Goal: Task Accomplishment & Management: Manage account settings

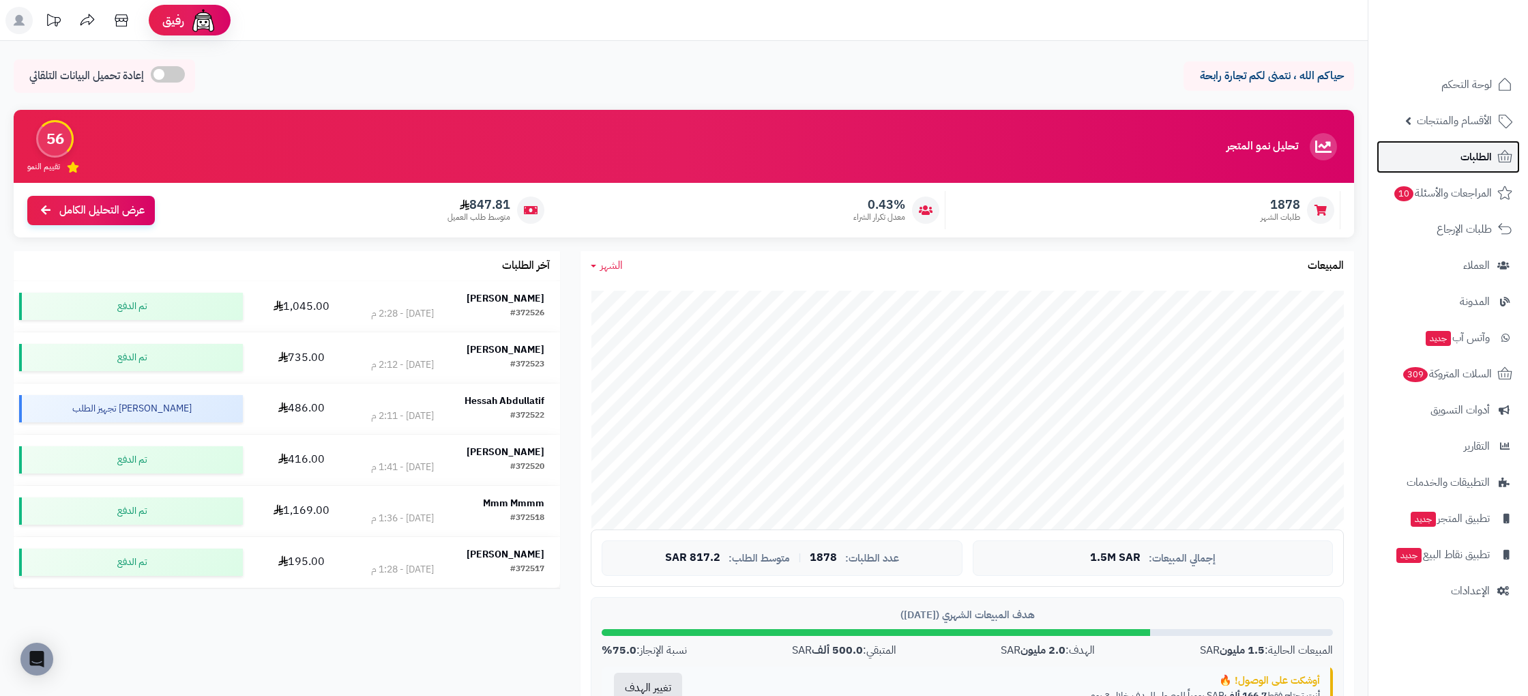
click at [1483, 143] on link "الطلبات" at bounding box center [1447, 156] width 143 height 33
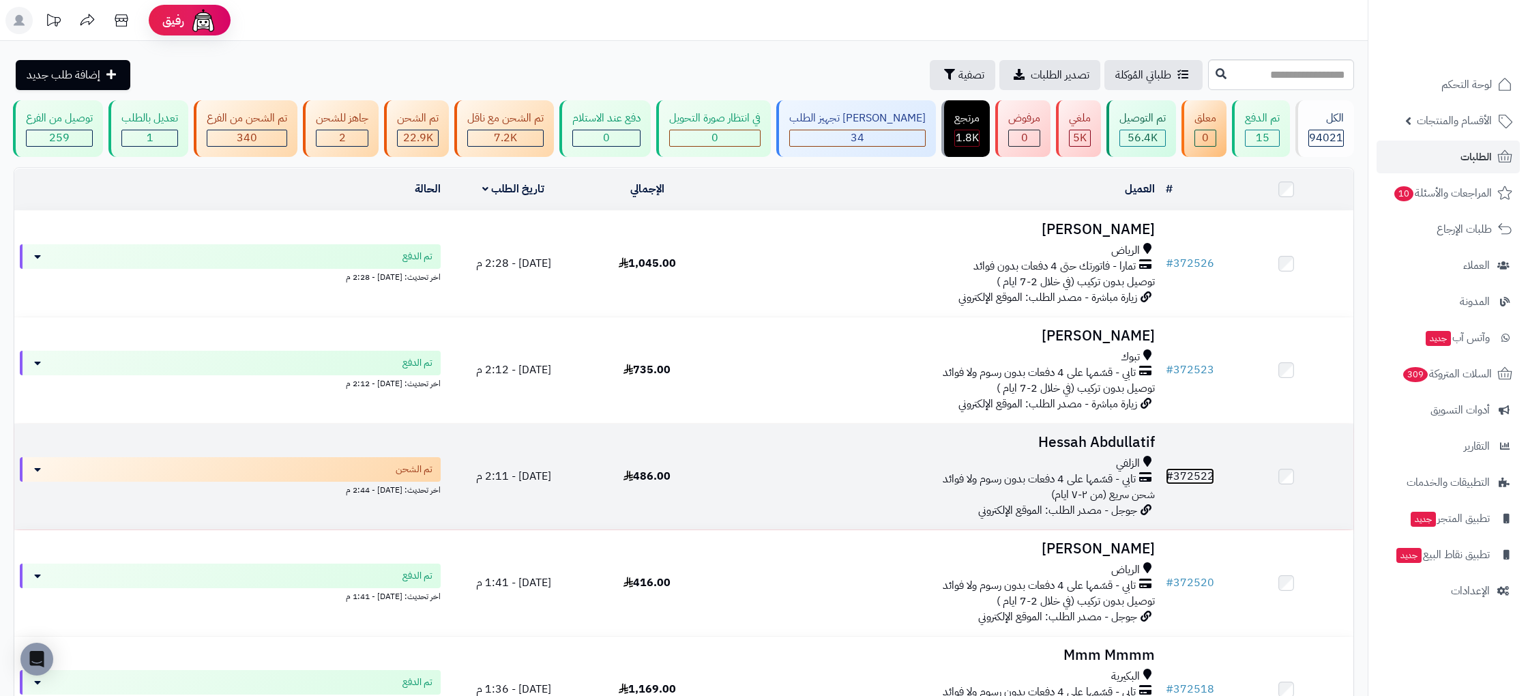
click at [1188, 478] on link "# 372522" at bounding box center [1190, 476] width 48 height 16
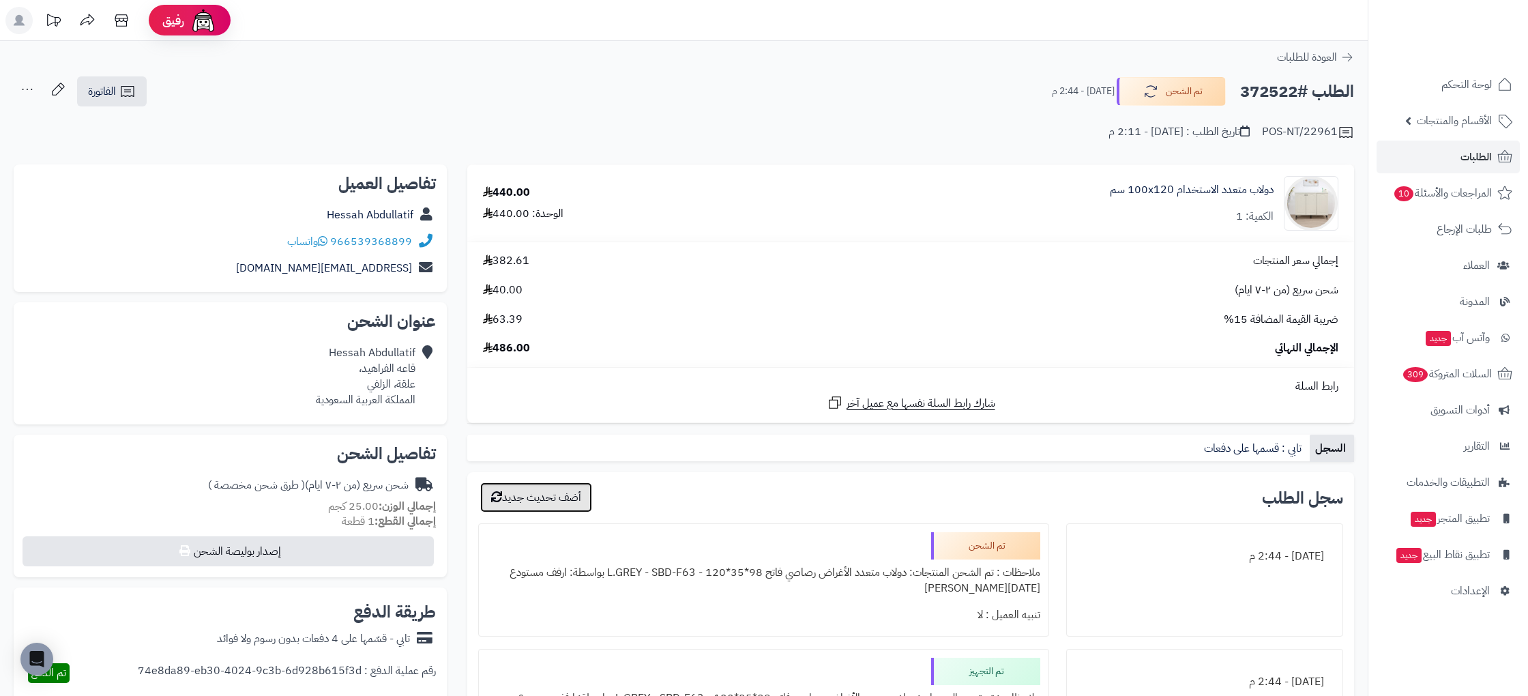
click at [555, 497] on button "أضف تحديث جديد" at bounding box center [536, 497] width 112 height 30
click at [1191, 90] on button "تم الشحن" at bounding box center [1170, 90] width 109 height 29
click at [1148, 103] on button "تم الشحن" at bounding box center [1170, 90] width 109 height 29
click at [63, 93] on icon at bounding box center [57, 89] width 27 height 27
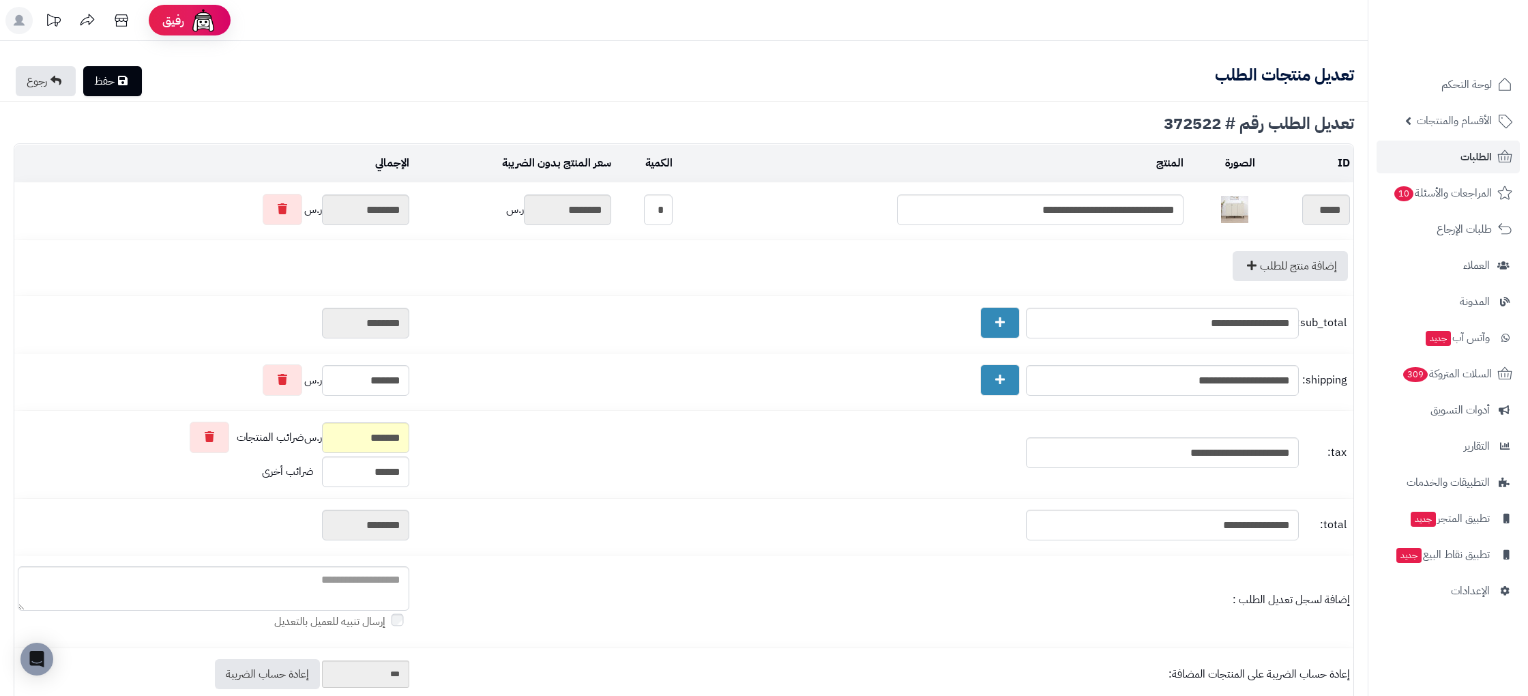
type textarea "**********"
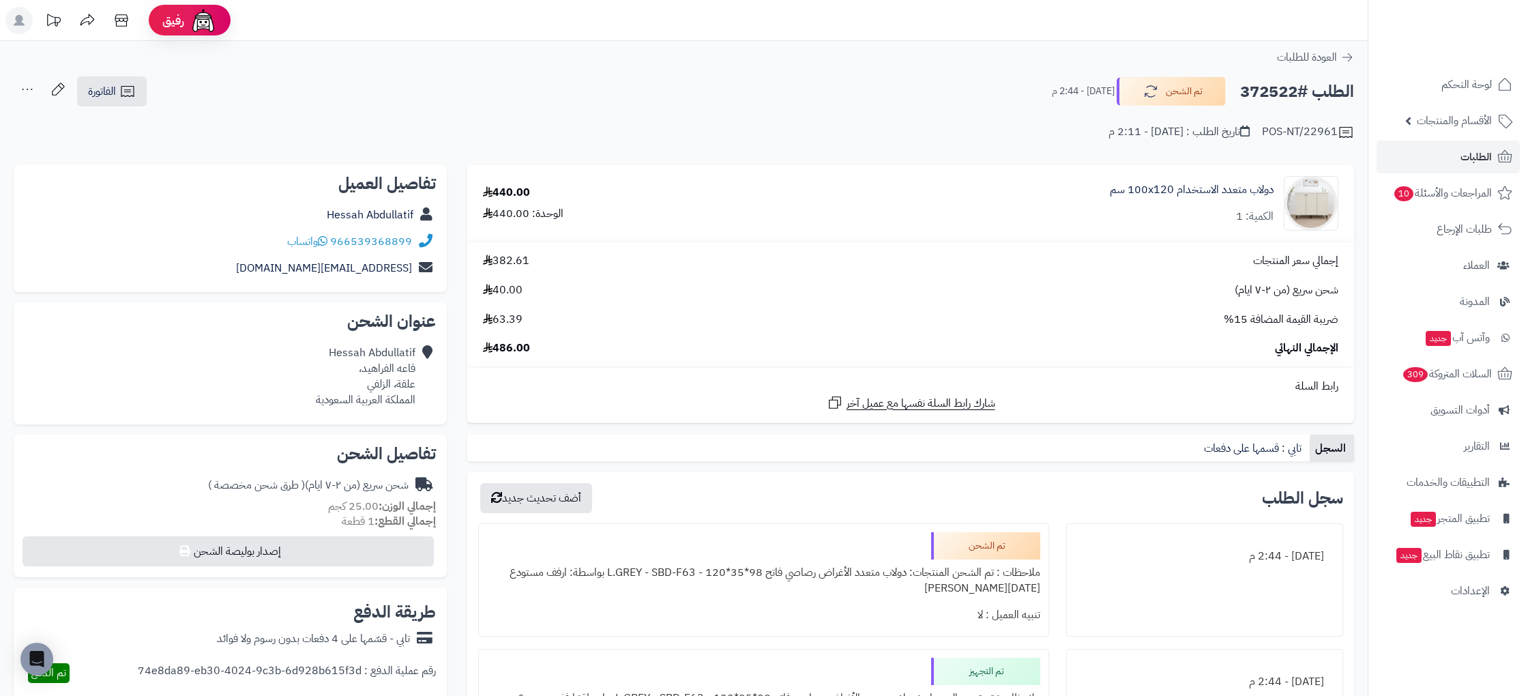
click at [18, 87] on icon at bounding box center [27, 89] width 27 height 27
click at [118, 190] on icon at bounding box center [119, 189] width 8 height 11
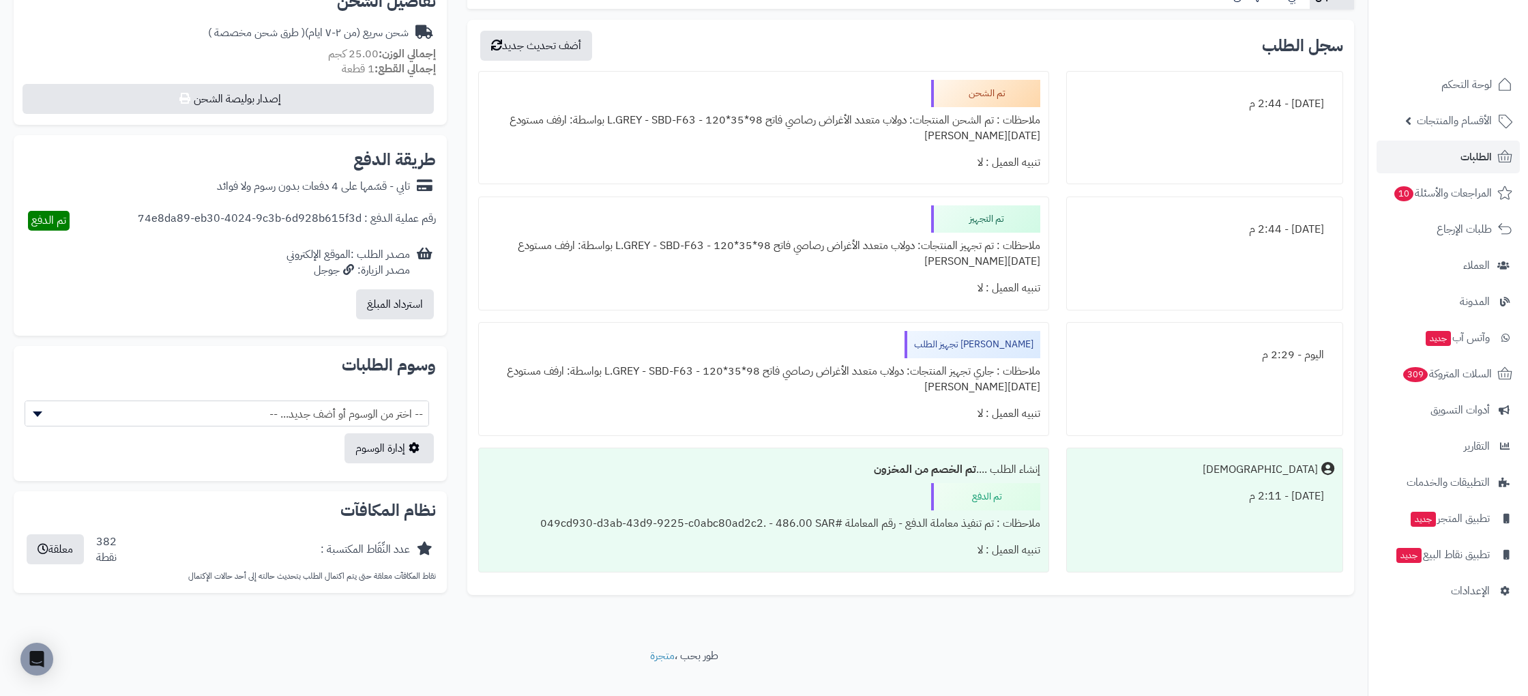
scroll to position [474, 0]
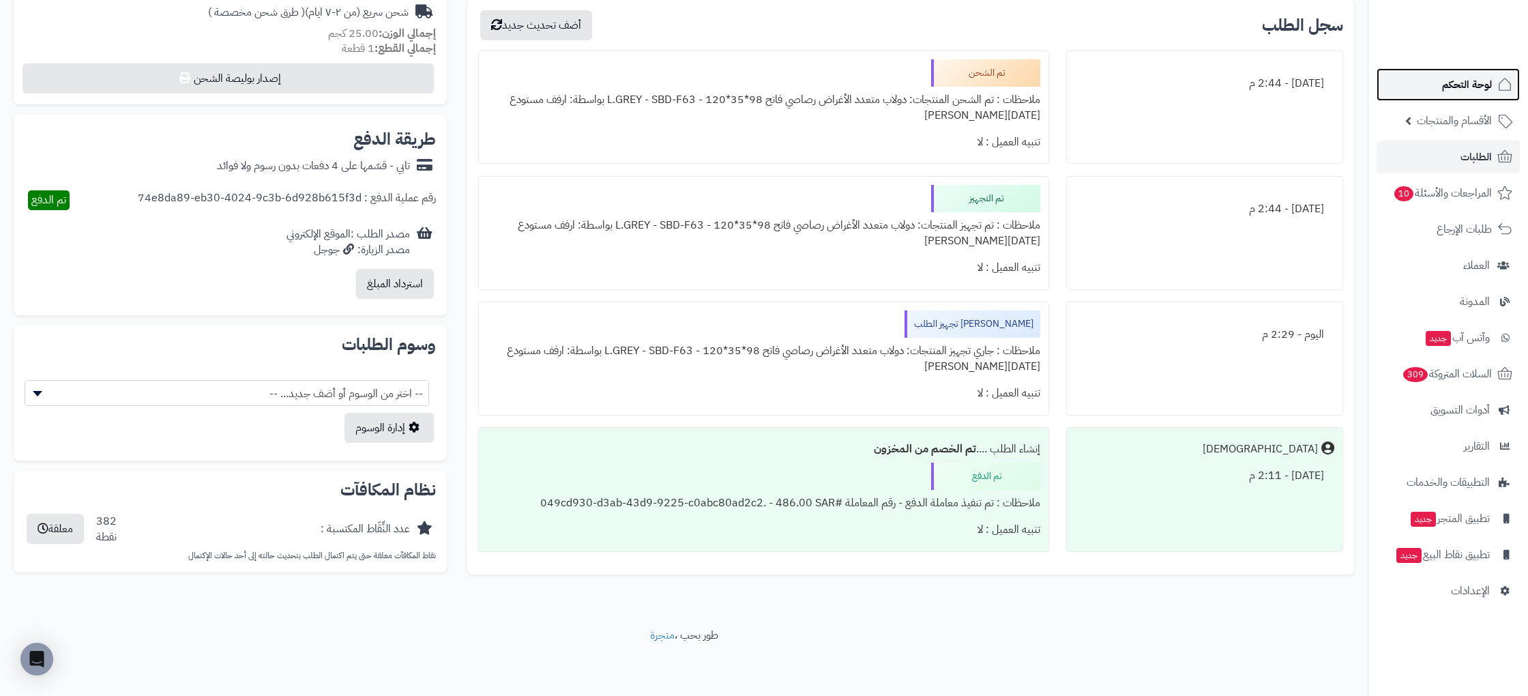
click at [1461, 91] on span "لوحة التحكم" at bounding box center [1467, 84] width 50 height 19
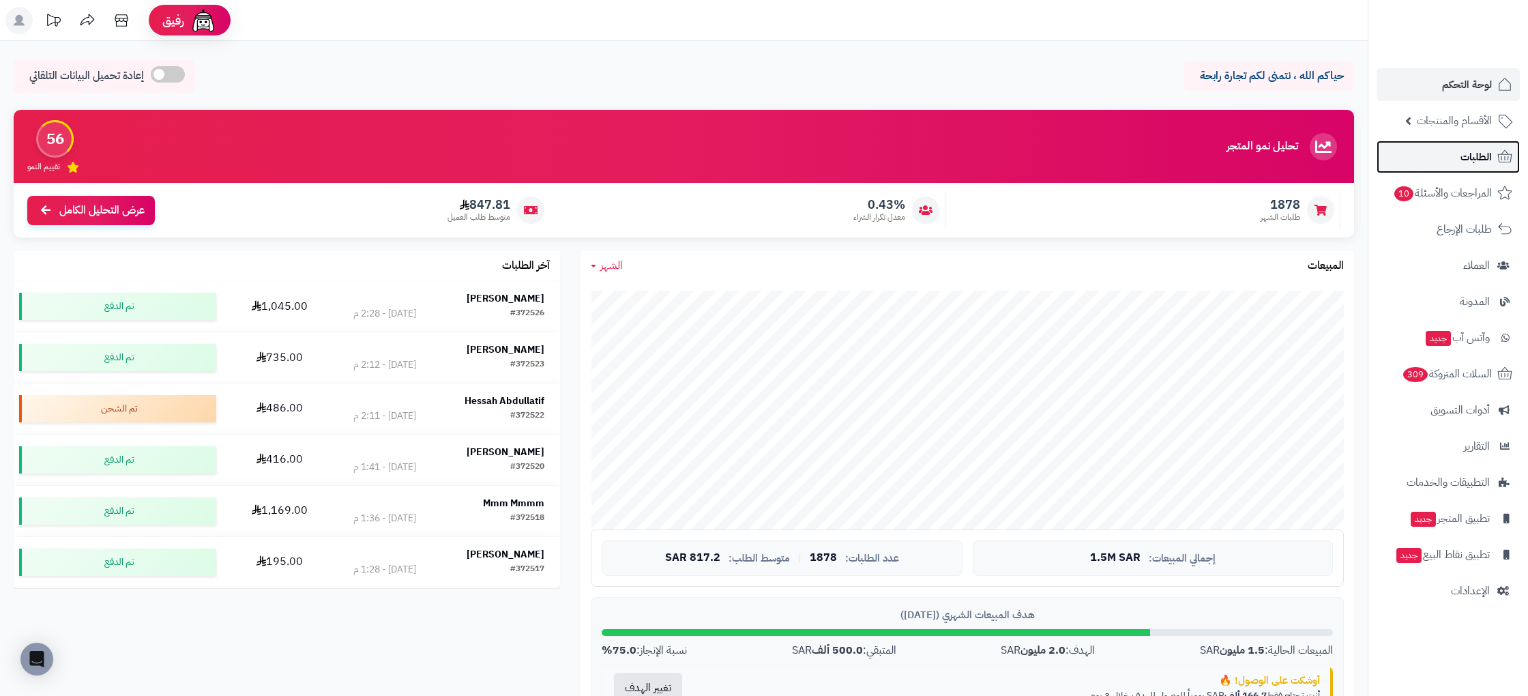
click at [1453, 163] on link "الطلبات" at bounding box center [1447, 156] width 143 height 33
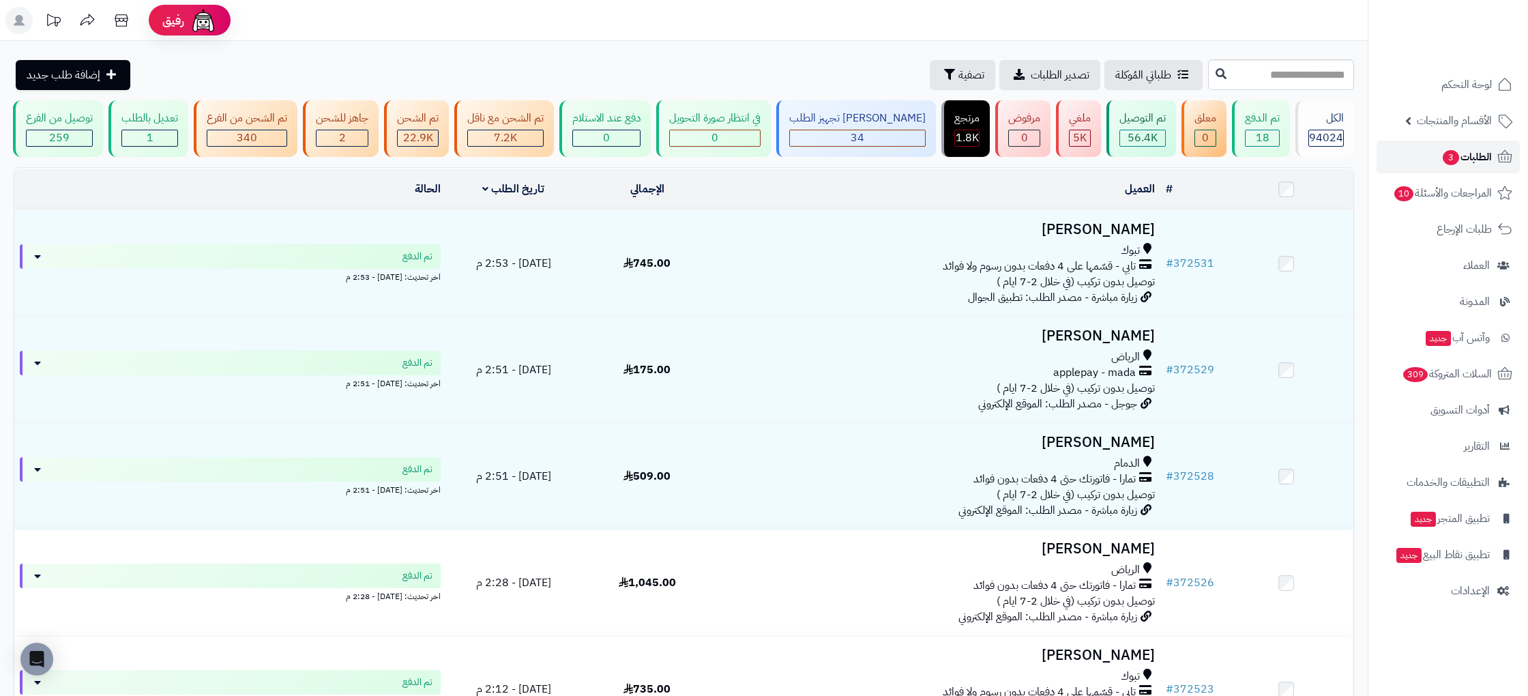
click at [1485, 156] on span "الطلبات 3" at bounding box center [1466, 156] width 50 height 19
drag, startPoint x: 1525, startPoint y: 155, endPoint x: 1517, endPoint y: 154, distance: 8.2
click at [1525, 155] on li "الطلبات 3" at bounding box center [1448, 156] width 160 height 33
click at [1474, 151] on span "الطلبات 3" at bounding box center [1466, 156] width 50 height 19
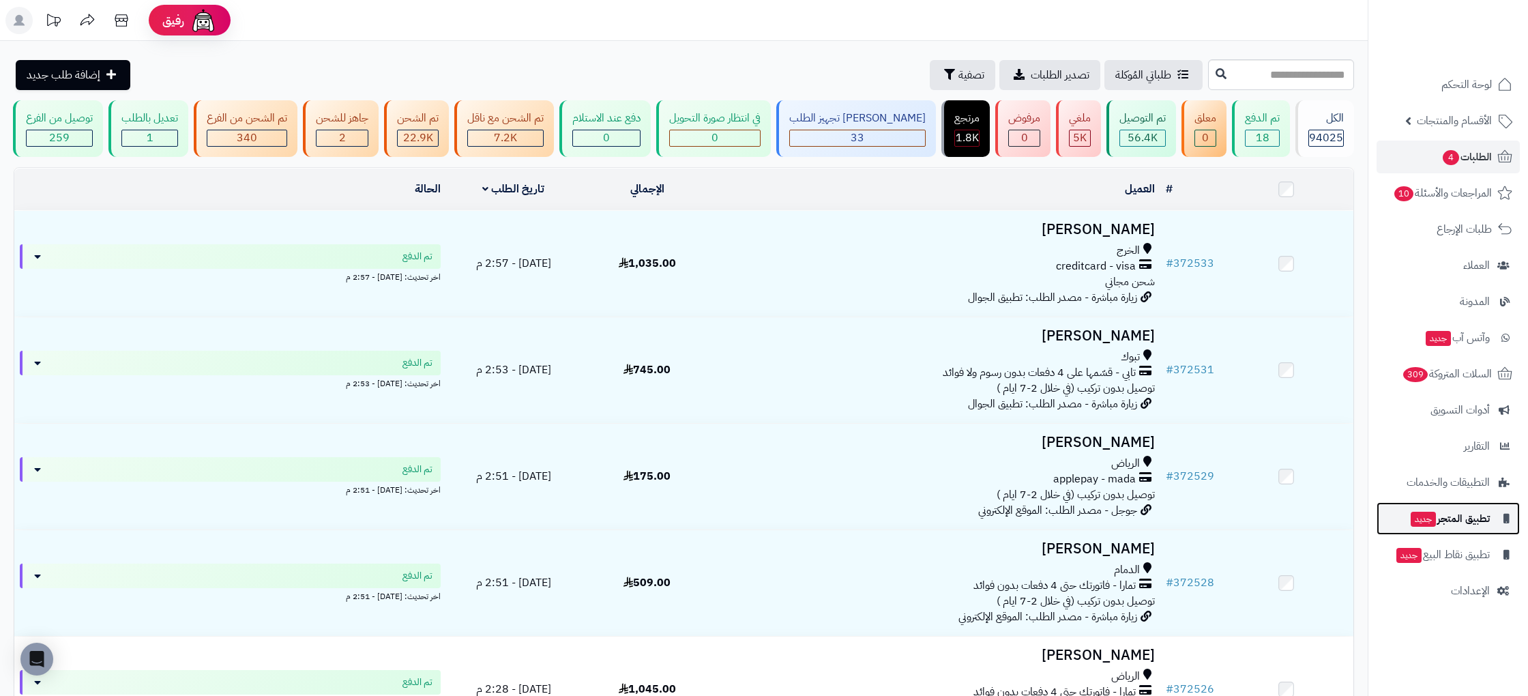
click at [1462, 518] on span "تطبيق المتجر جديد" at bounding box center [1449, 518] width 80 height 19
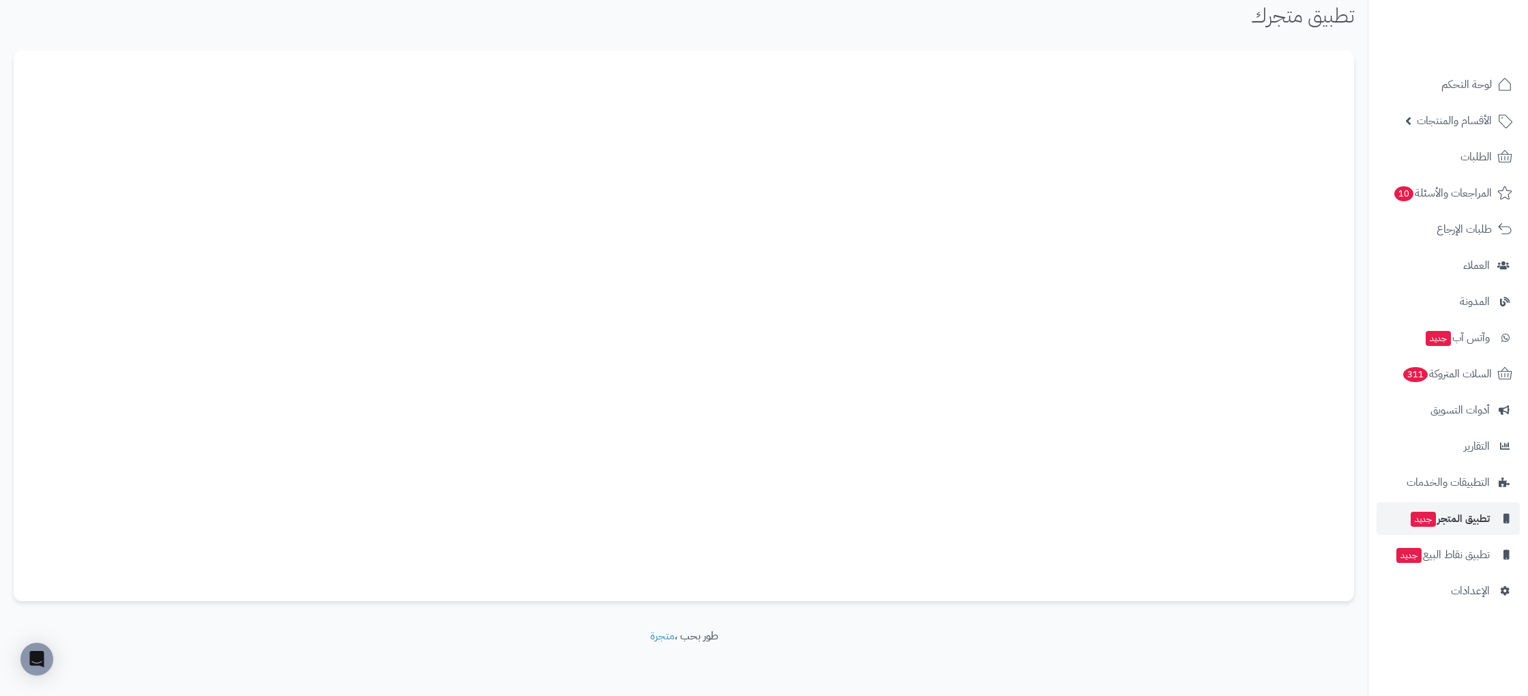
scroll to position [55, 0]
click at [1478, 98] on link "لوحة التحكم" at bounding box center [1447, 84] width 143 height 33
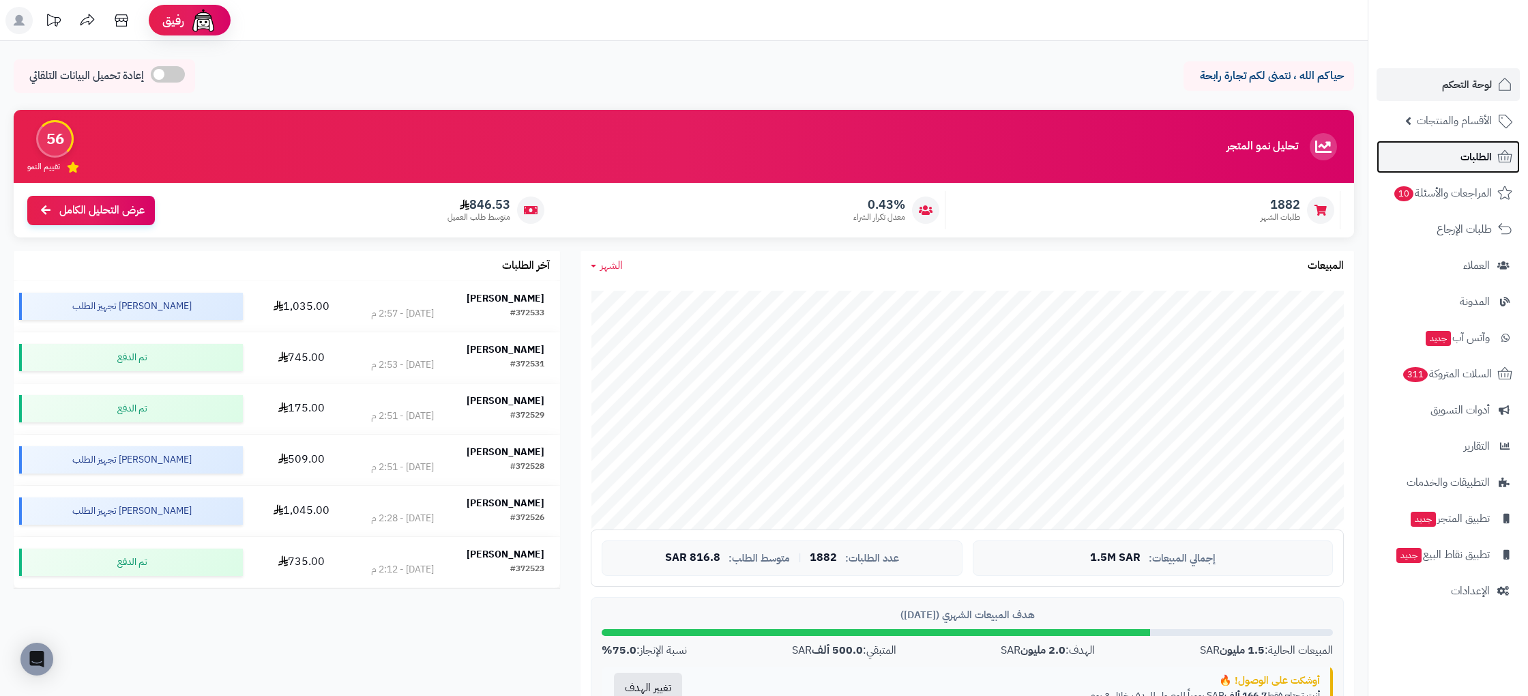
click at [1461, 165] on span "الطلبات" at bounding box center [1475, 156] width 31 height 19
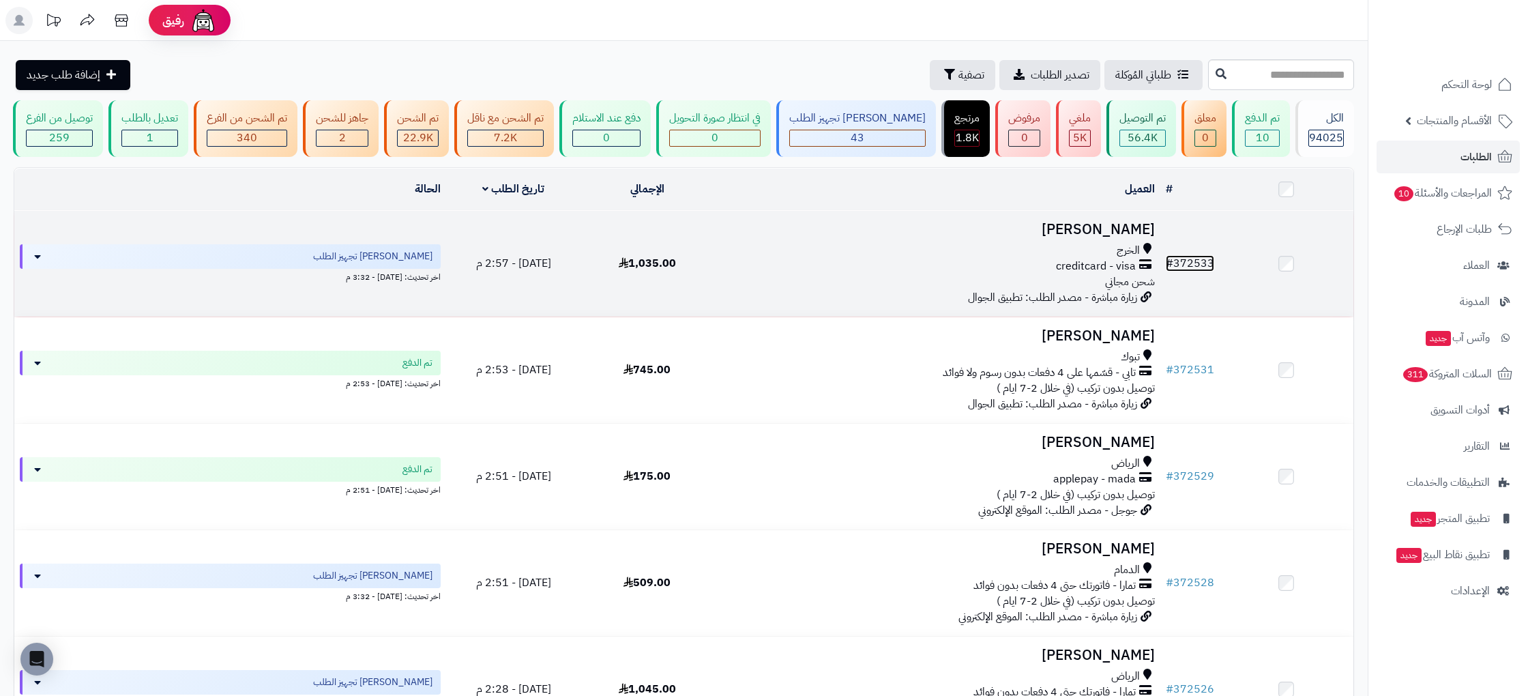
click at [1173, 266] on span "#" at bounding box center [1170, 263] width 8 height 16
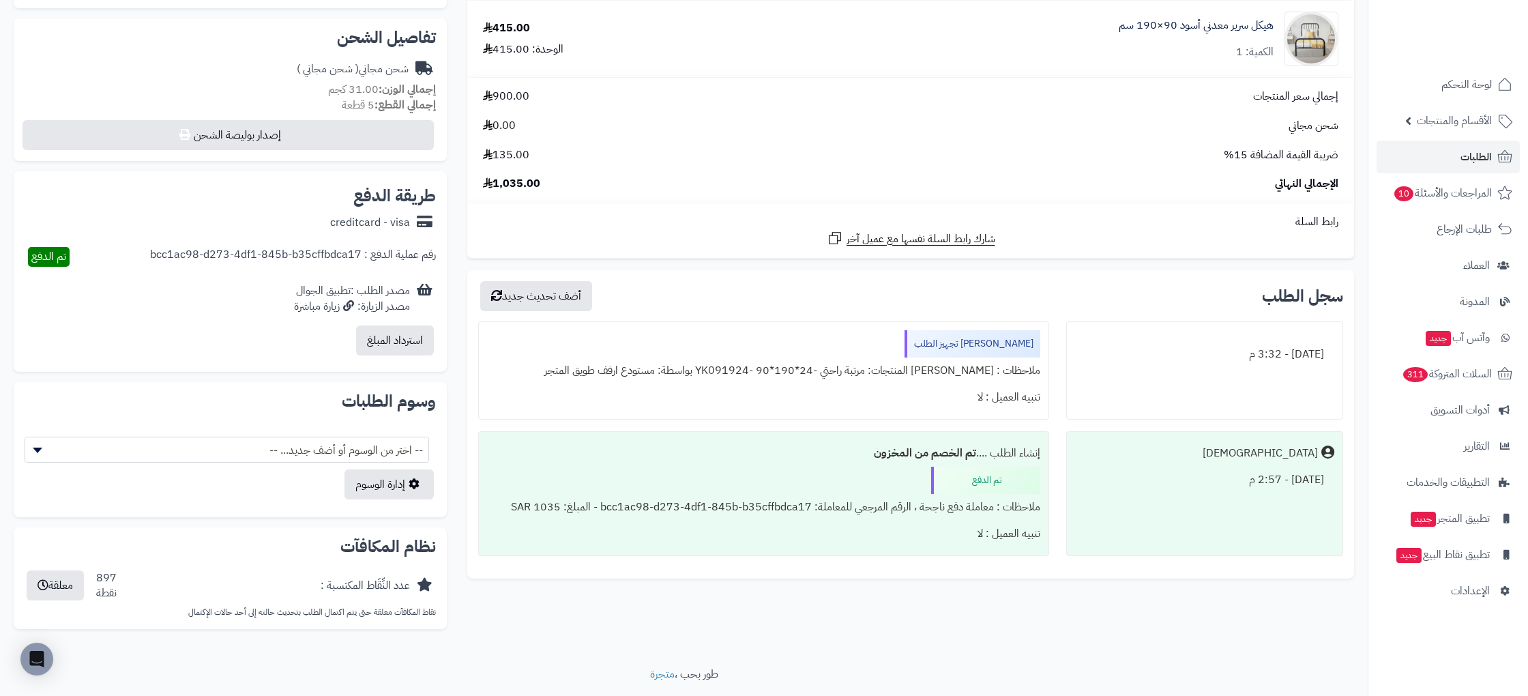
scroll to position [475, 0]
click at [341, 444] on span "-- اختر من الوسوم أو أضف جديد... --" at bounding box center [226, 447] width 403 height 26
click at [355, 283] on div "مصدر الطلب :تطبيق الجوال مصدر الزيارة: زيارة مباشرة" at bounding box center [352, 295] width 116 height 31
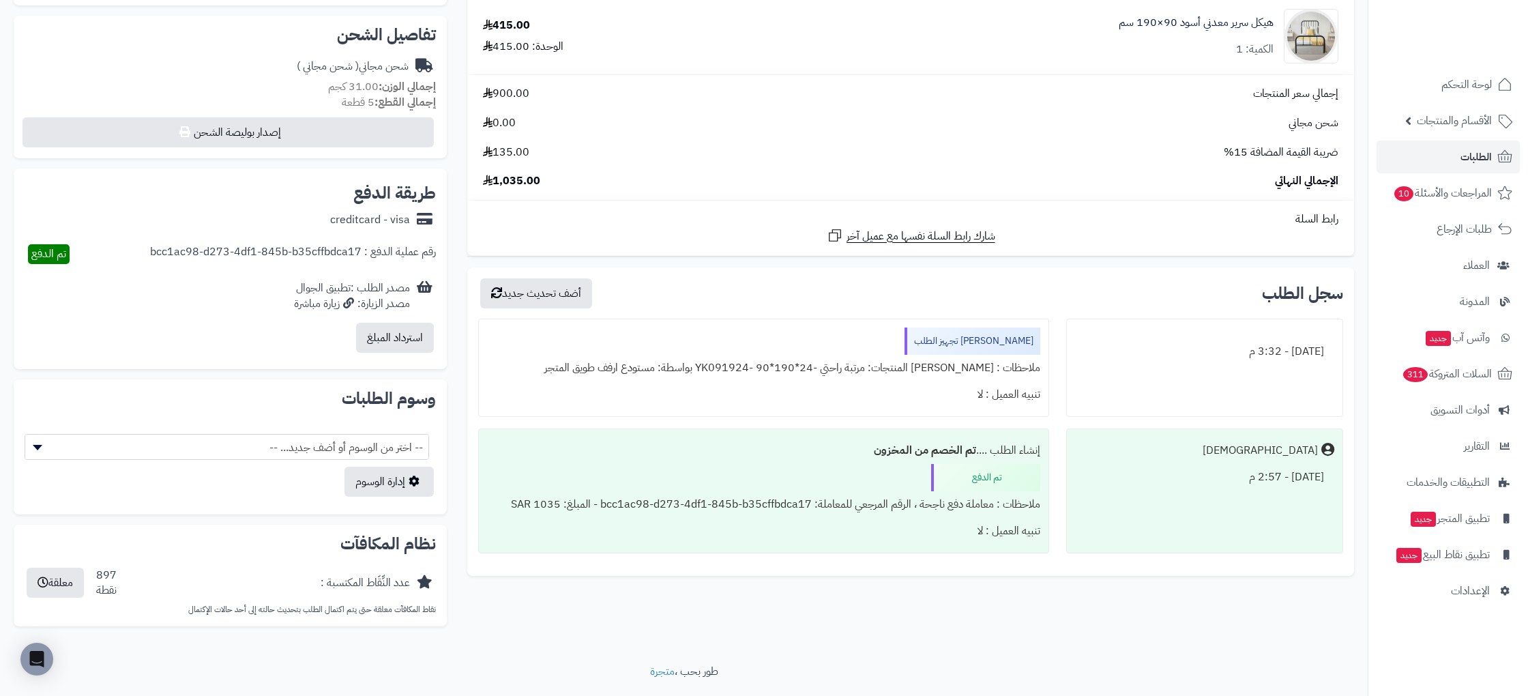
click at [329, 300] on div "مصدر الزيارة: زيارة مباشرة" at bounding box center [352, 304] width 116 height 16
click at [368, 248] on div "رقم عملية الدفع : bcc1ac98-d273-4df1-845b-b35cffbdca17" at bounding box center [293, 254] width 286 height 20
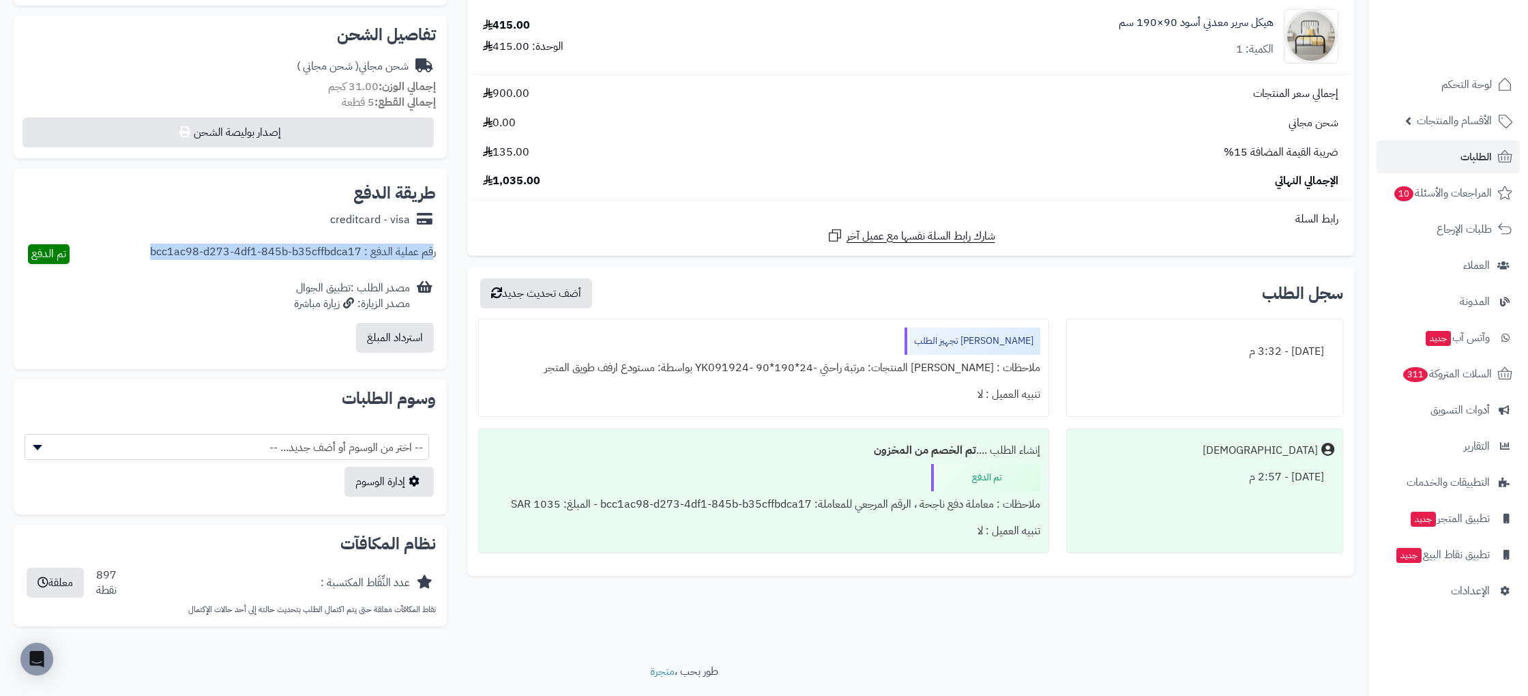
click at [368, 248] on div "رقم عملية الدفع : bcc1ac98-d273-4df1-845b-b35cffbdca17" at bounding box center [293, 254] width 286 height 20
click at [387, 216] on div "creditcard - visa" at bounding box center [370, 220] width 80 height 16
